Goal: Navigation & Orientation: Find specific page/section

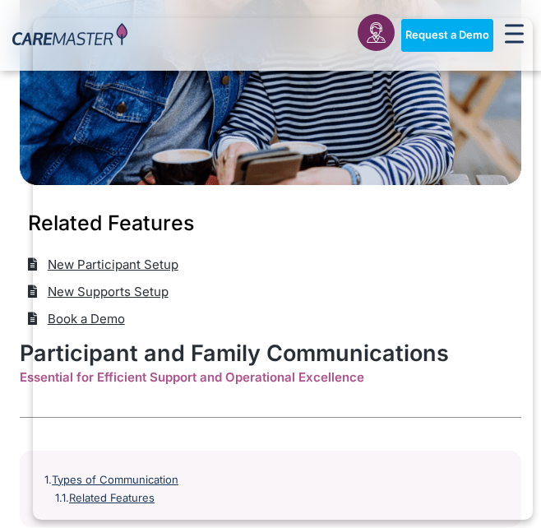
scroll to position [922, 0]
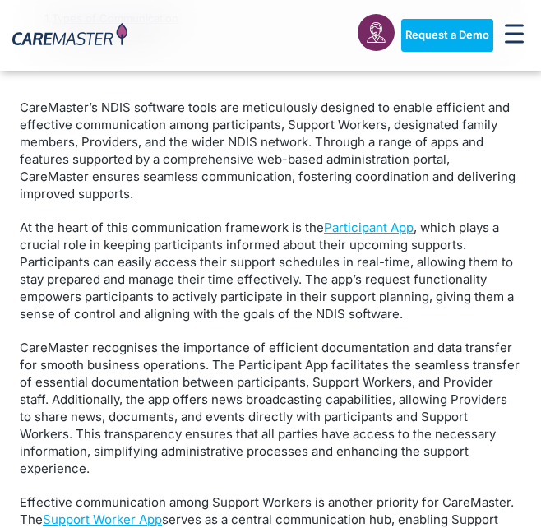
click at [335, 229] on link "Participant App" at bounding box center [369, 228] width 90 height 16
